Goal: Check status

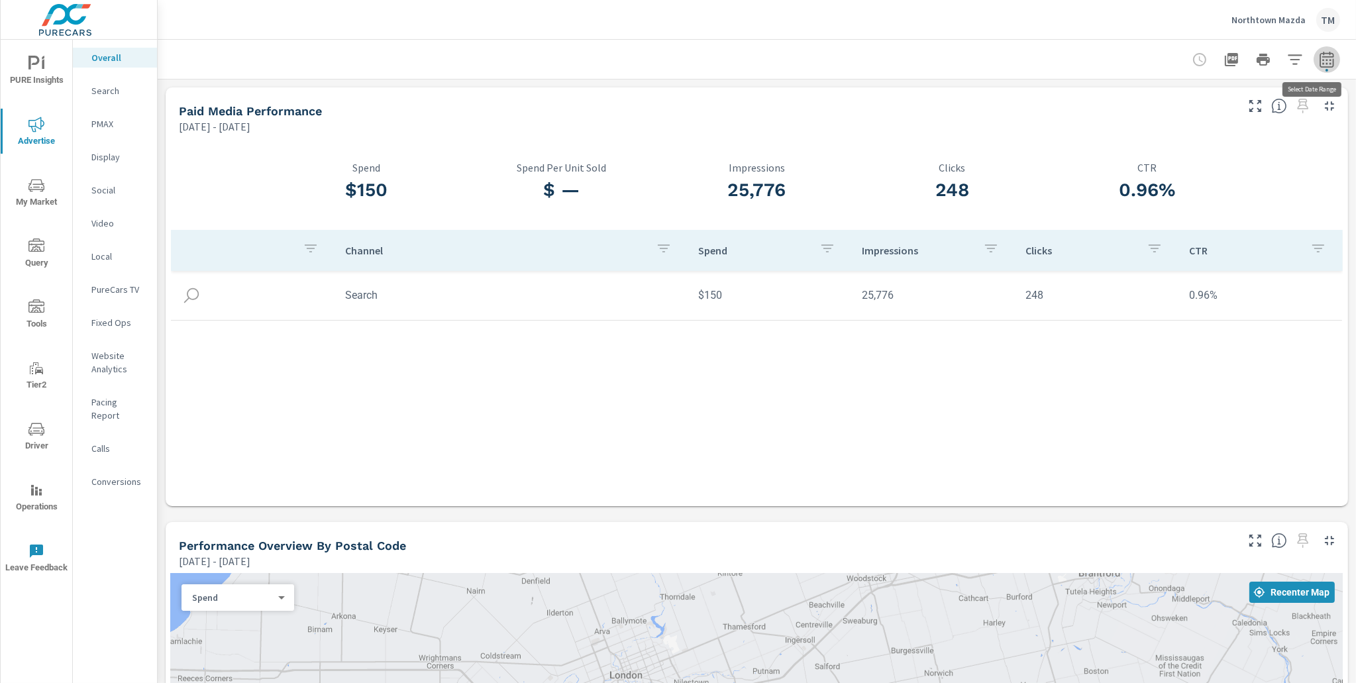
click at [1319, 60] on icon "button" at bounding box center [1327, 60] width 16 height 16
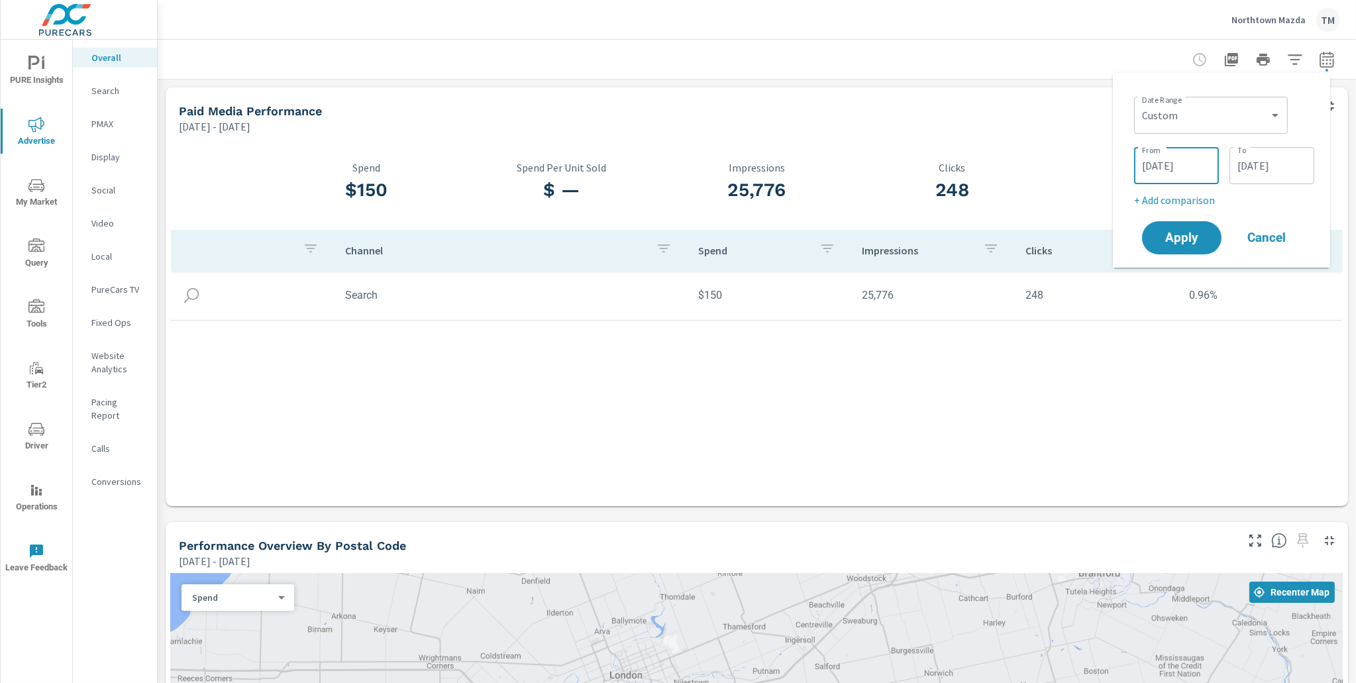
click at [1195, 154] on input "[DATE]" at bounding box center [1176, 165] width 74 height 26
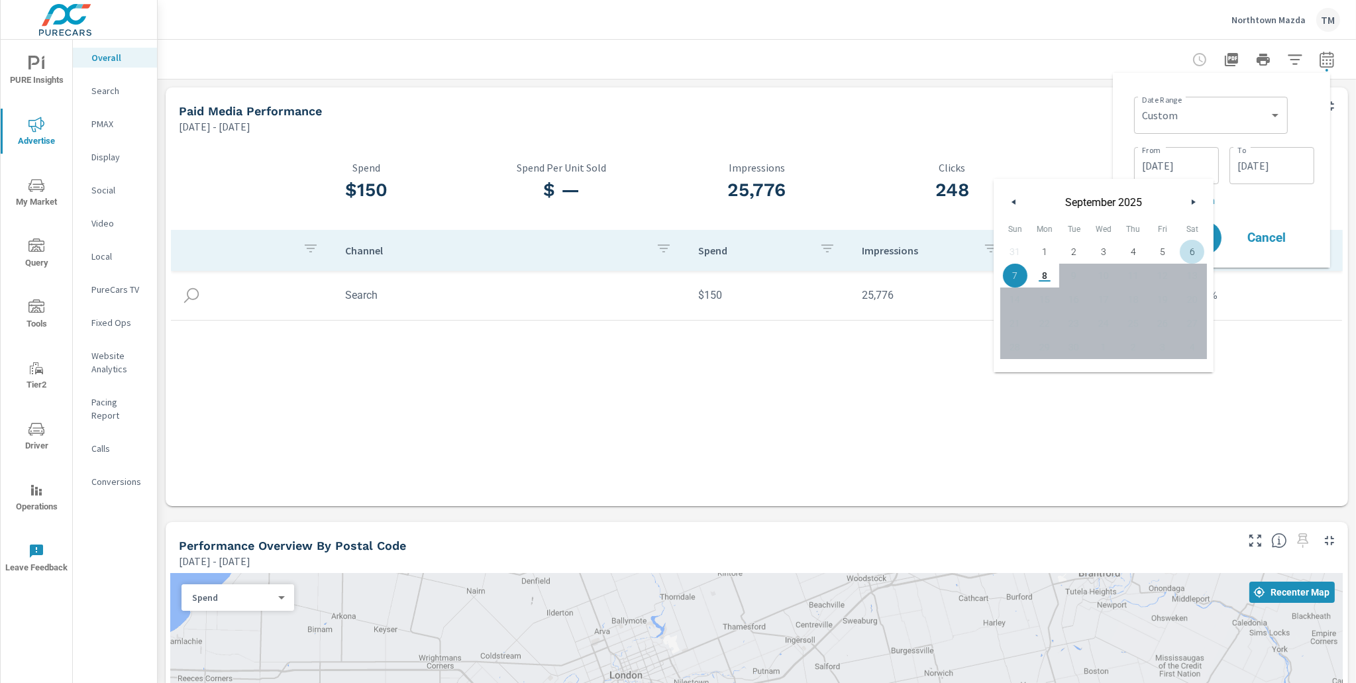
click at [1188, 256] on span "6" at bounding box center [1192, 251] width 30 height 17
type input "[DATE]"
click at [1307, 116] on div "Date Range Custom [DATE] Last week Last 7 days Last 14 days Last 30 days Last 4…" at bounding box center [1224, 113] width 180 height 45
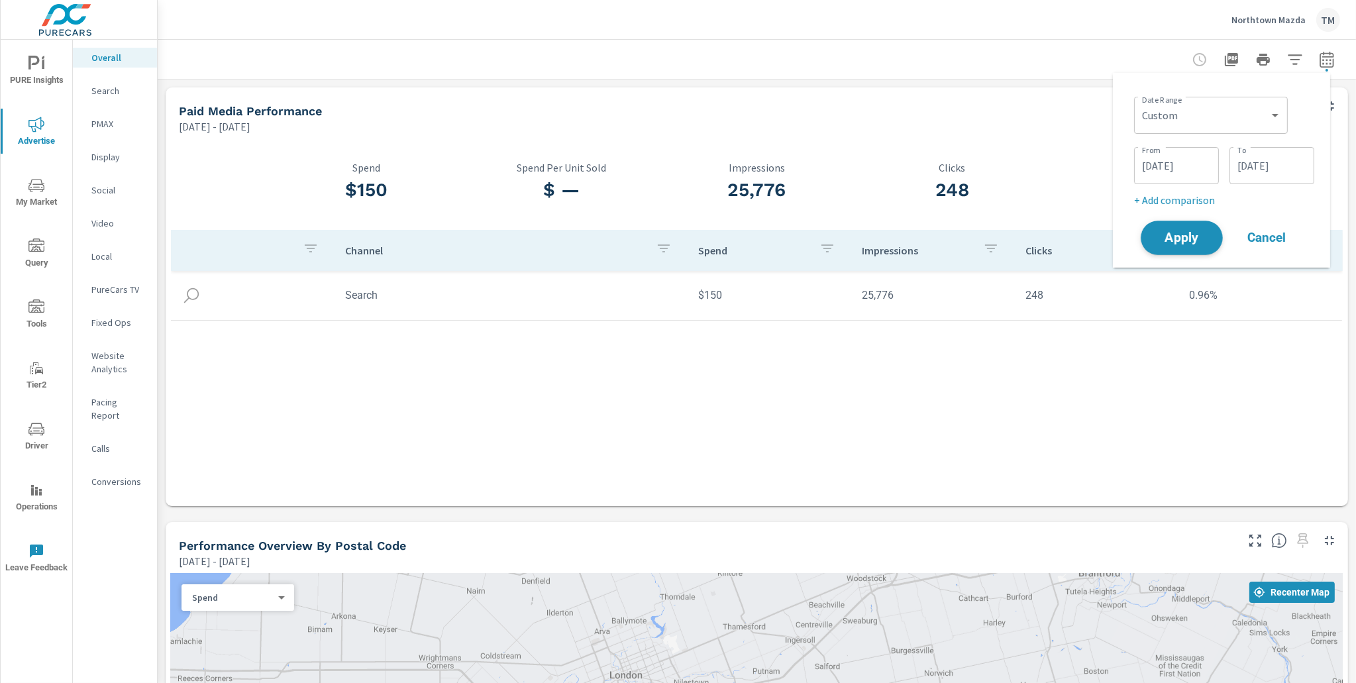
click at [1187, 238] on span "Apply" at bounding box center [1181, 238] width 54 height 13
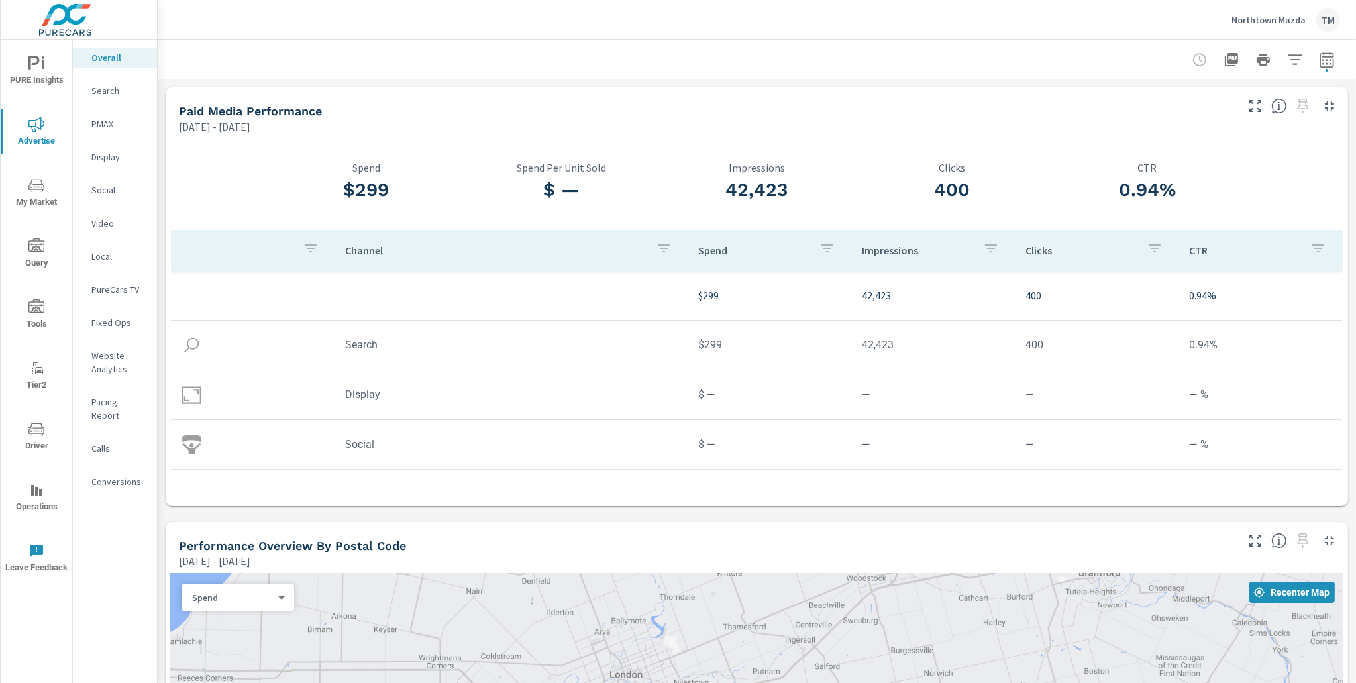
click at [299, 52] on div at bounding box center [757, 59] width 1166 height 39
